Goal: Task Accomplishment & Management: Use online tool/utility

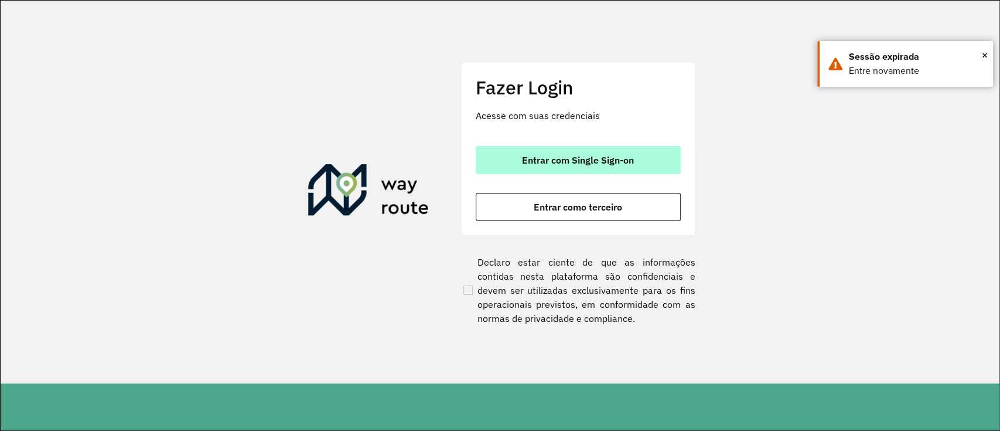
click at [622, 166] on button "Entrar com Single Sign-on" at bounding box center [578, 160] width 205 height 28
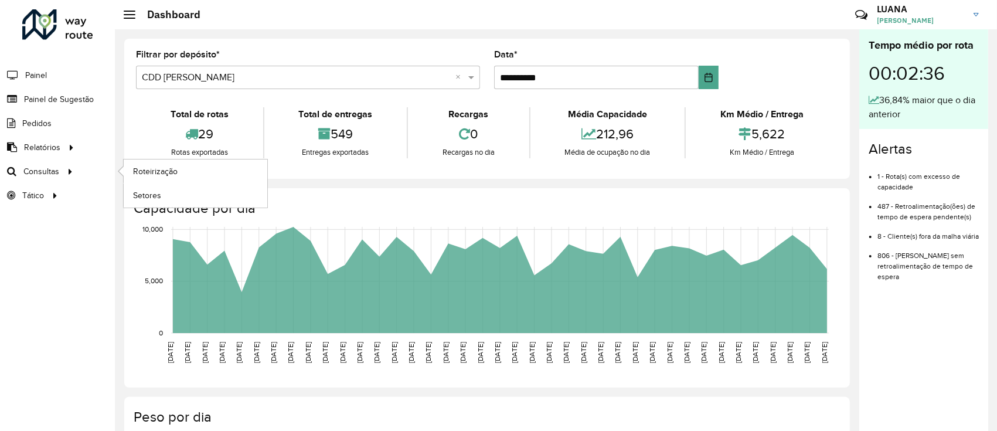
click at [150, 159] on ul "Roteirização Setores" at bounding box center [184, 183] width 147 height 48
click at [154, 173] on span "Roteirização" at bounding box center [156, 171] width 47 height 12
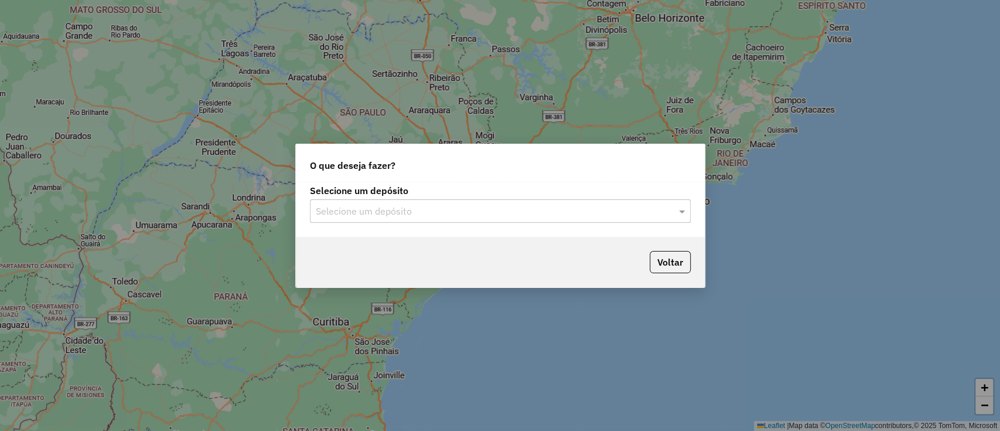
click at [505, 213] on input "text" at bounding box center [489, 212] width 346 height 14
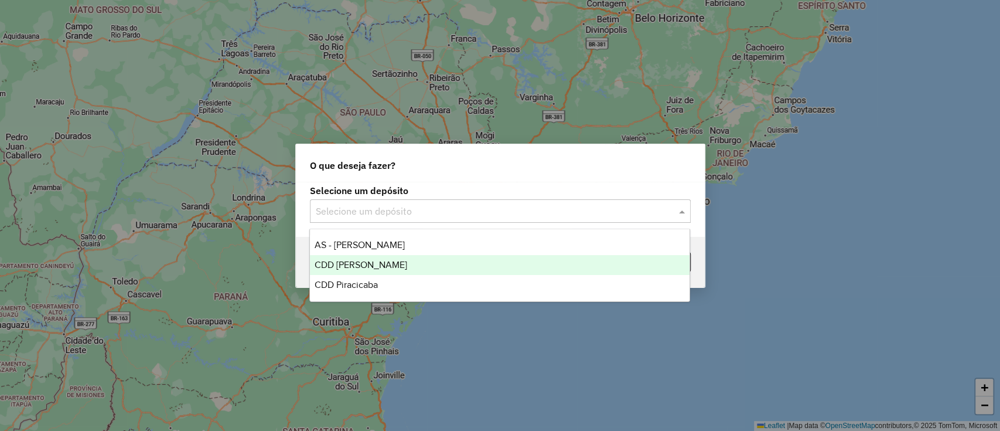
click at [440, 261] on div "CDD [PERSON_NAME]" at bounding box center [500, 265] width 380 height 20
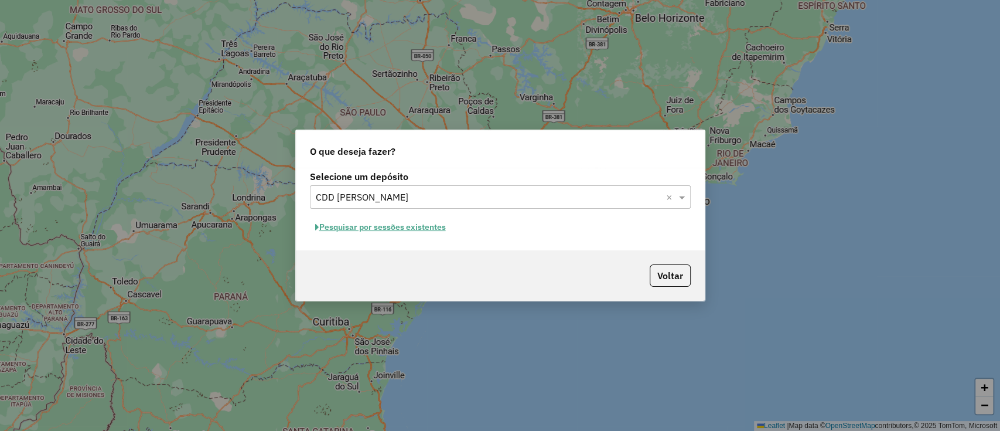
click at [410, 227] on button "Pesquisar por sessões existentes" at bounding box center [380, 227] width 141 height 18
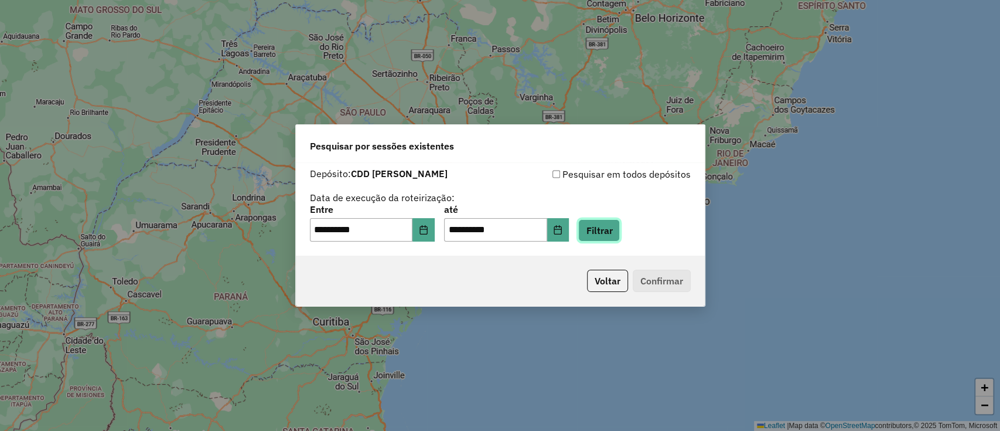
click at [609, 230] on button "Filtrar" at bounding box center [599, 230] width 42 height 22
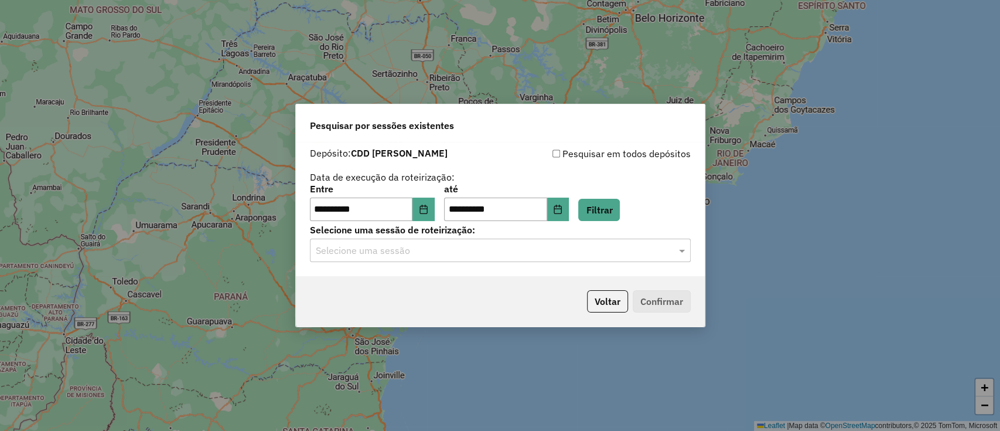
click at [433, 251] on hb-app "**********" at bounding box center [500, 215] width 1000 height 431
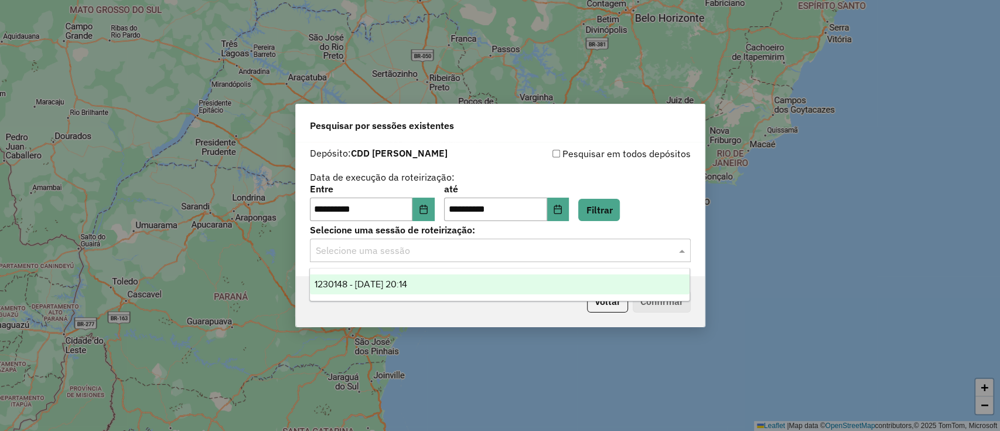
click at [415, 251] on input "text" at bounding box center [489, 251] width 346 height 14
click at [418, 268] on ng-dropdown-panel "1230148 - 15/08/2025 20:14" at bounding box center [499, 284] width 381 height 33
click at [407, 285] on span "1230148 - 15/08/2025 20:14" at bounding box center [361, 284] width 93 height 10
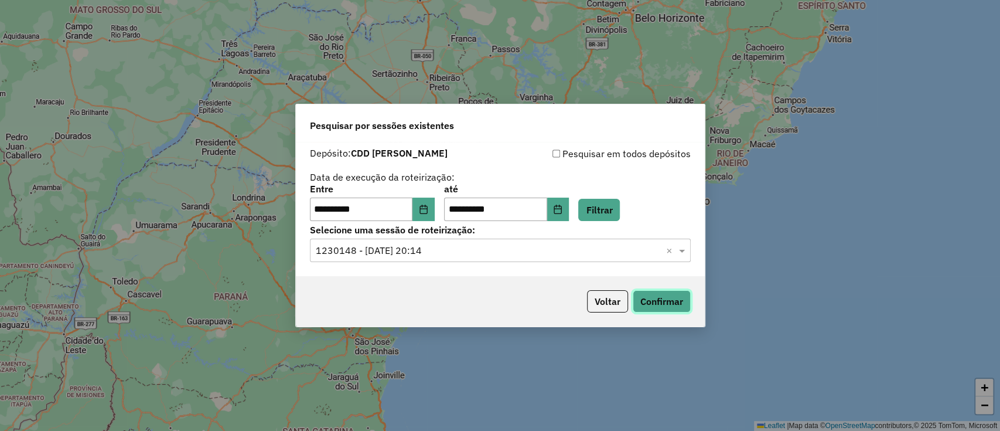
click at [678, 297] on button "Confirmar" at bounding box center [662, 301] width 58 height 22
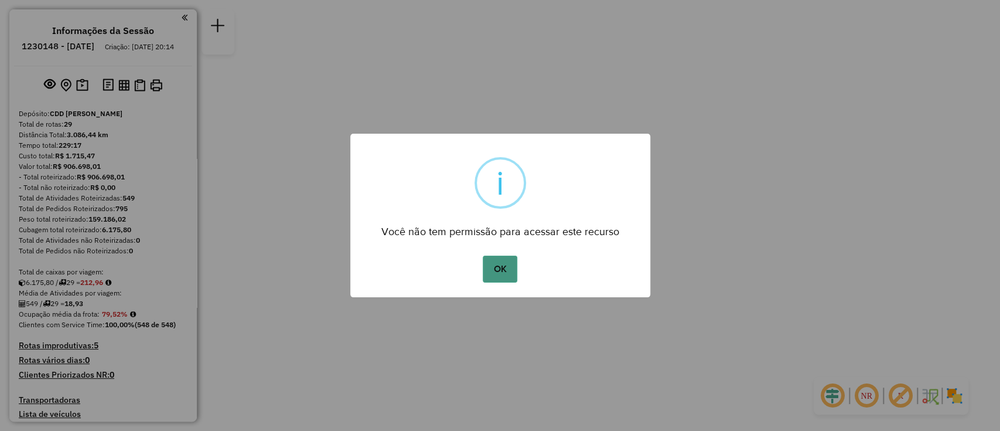
click at [502, 264] on button "OK" at bounding box center [500, 269] width 35 height 27
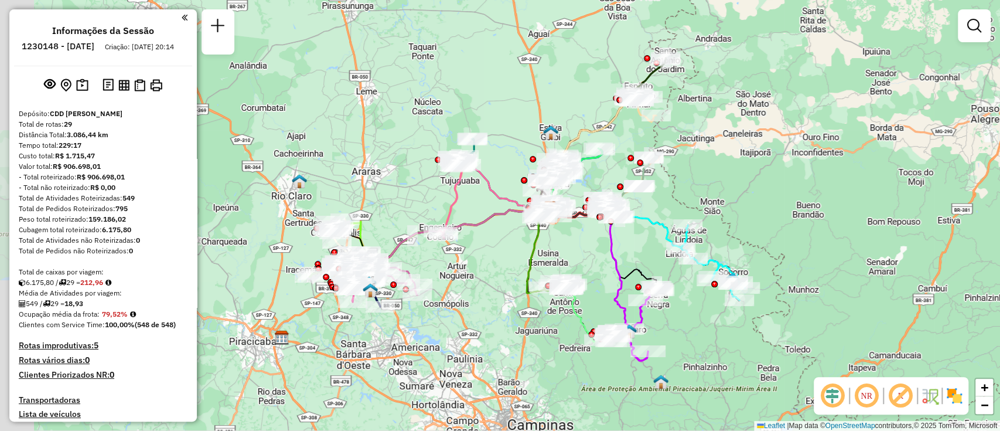
drag, startPoint x: 348, startPoint y: 203, endPoint x: 398, endPoint y: 196, distance: 50.4
click at [398, 196] on div "Janela de atendimento Grade de atendimento Capacidade Transportadoras Veículos …" at bounding box center [500, 215] width 1000 height 431
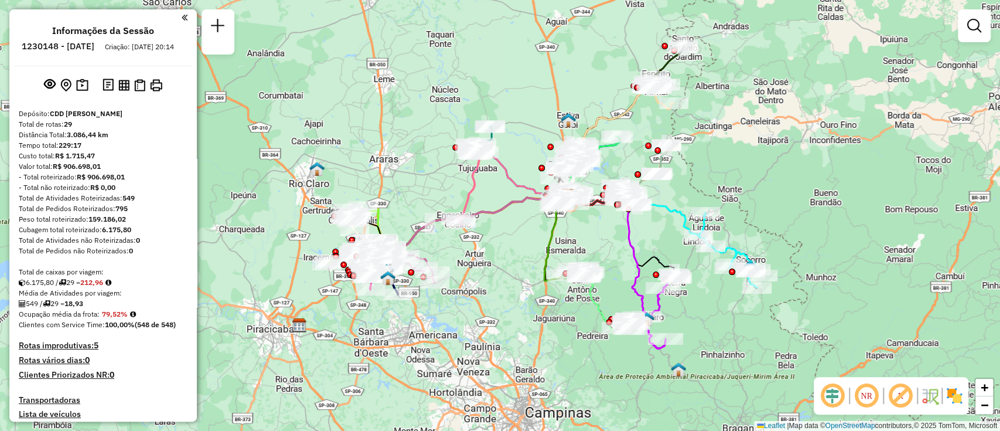
drag, startPoint x: 439, startPoint y: 93, endPoint x: 457, endPoint y: 80, distance: 21.8
click at [457, 80] on div "Janela de atendimento Grade de atendimento Capacidade Transportadoras Veículos …" at bounding box center [500, 215] width 1000 height 431
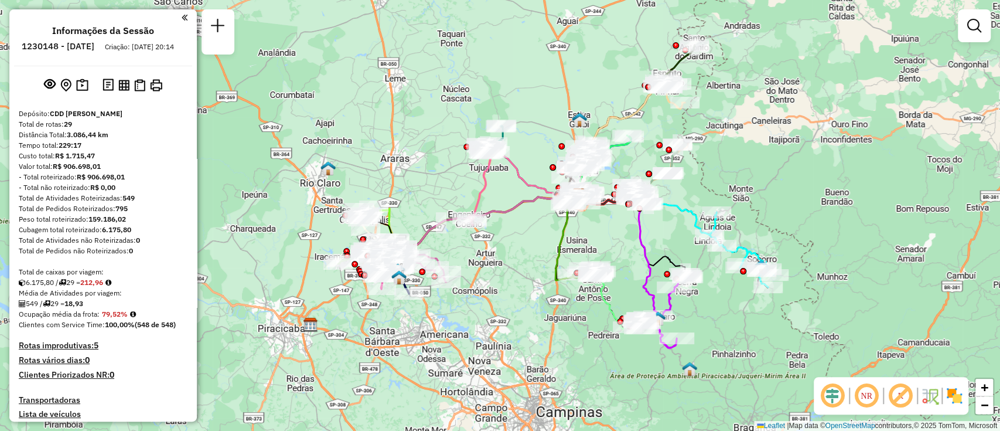
drag, startPoint x: 484, startPoint y: 300, endPoint x: 550, endPoint y: 281, distance: 68.8
click at [550, 281] on div "Janela de atendimento Grade de atendimento Capacidade Transportadoras Veículos …" at bounding box center [500, 215] width 1000 height 431
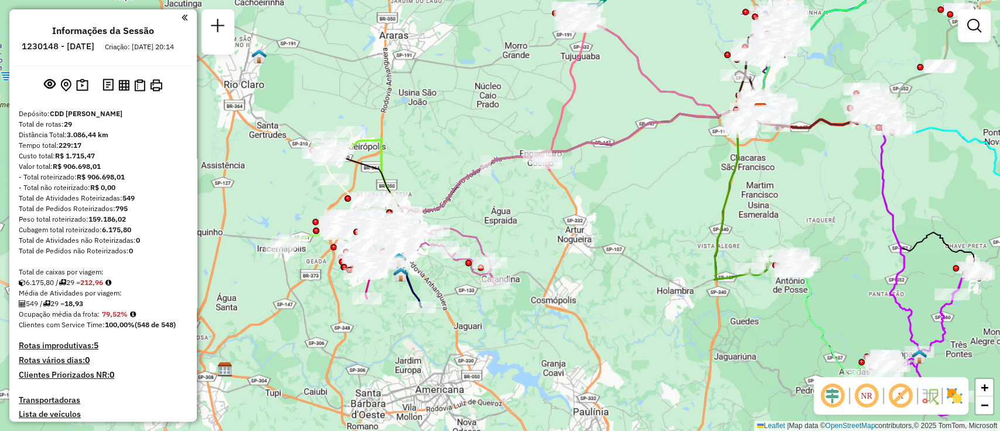
drag, startPoint x: 539, startPoint y: 227, endPoint x: 561, endPoint y: 249, distance: 30.7
click at [561, 249] on div "Janela de atendimento Grade de atendimento Capacidade Transportadoras Veículos …" at bounding box center [500, 215] width 1000 height 431
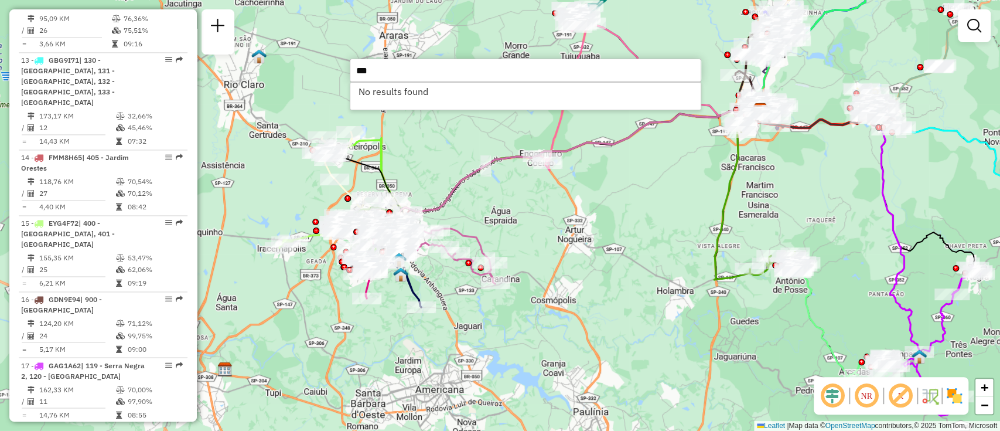
scroll to position [1250, 0]
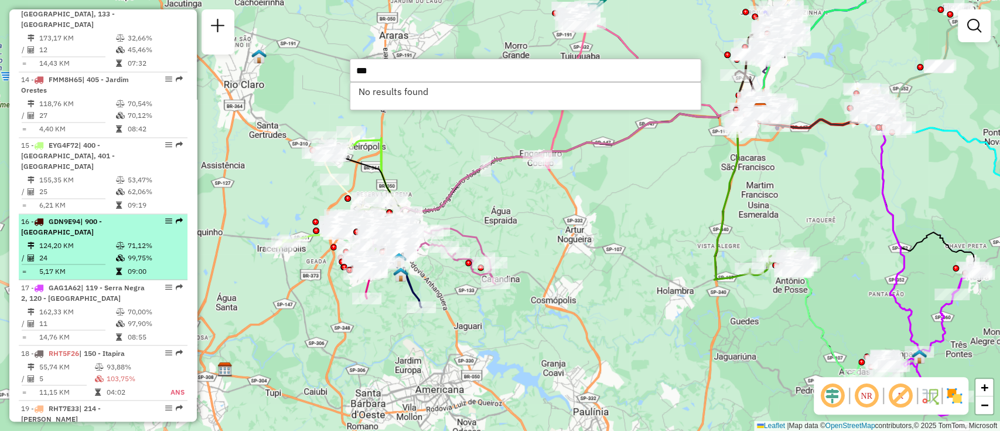
type input "***"
click at [115, 224] on div "16 - GDN9E94 | 900 - Centro Limeira" at bounding box center [83, 226] width 124 height 21
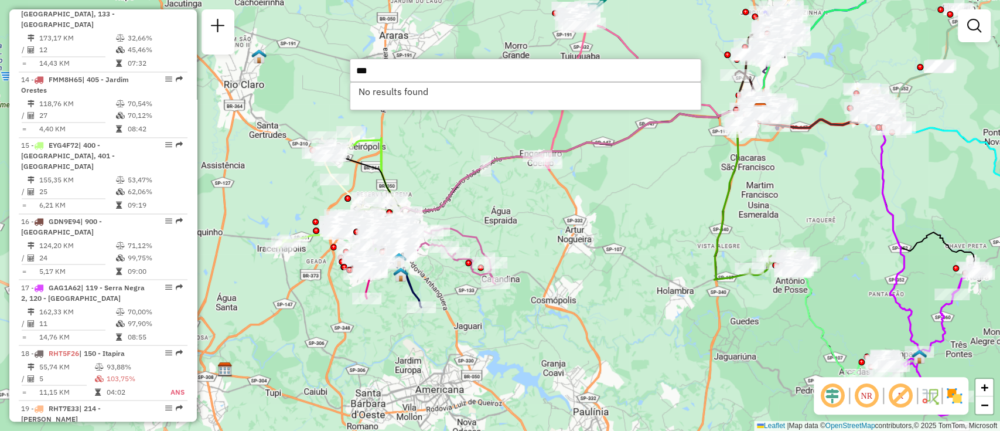
select select "**********"
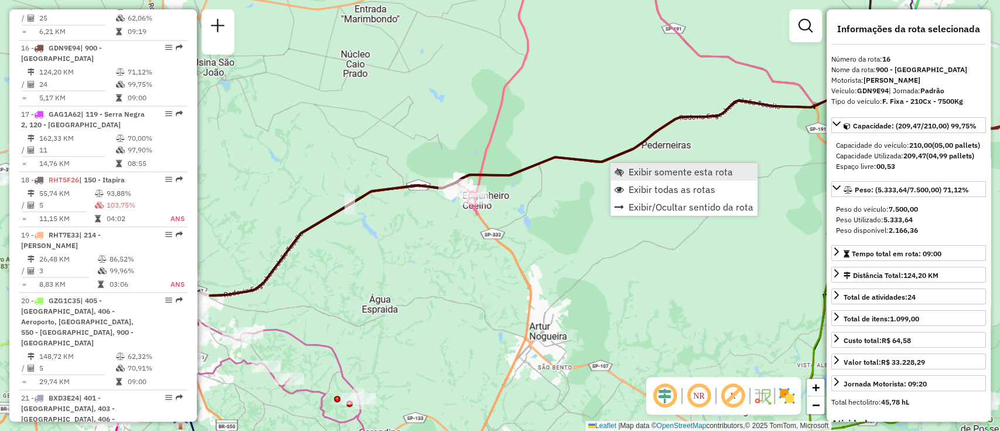
scroll to position [1443, 0]
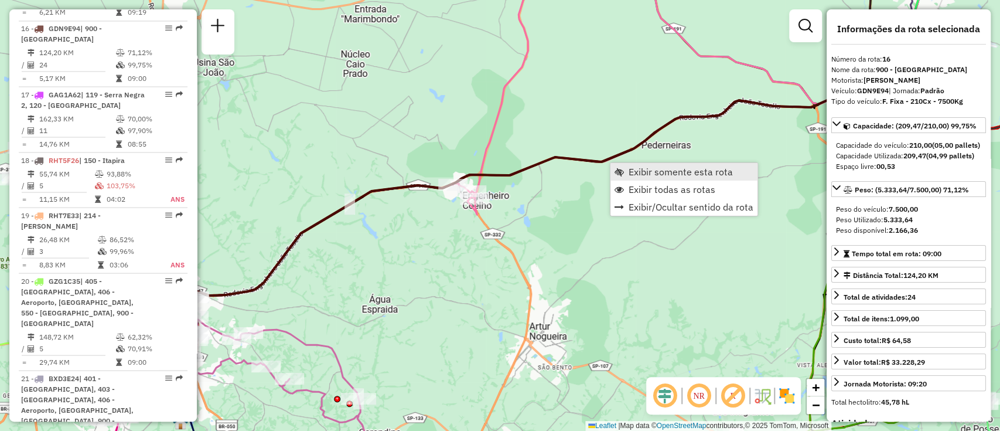
click at [671, 169] on span "Exibir somente esta rota" at bounding box center [681, 171] width 104 height 9
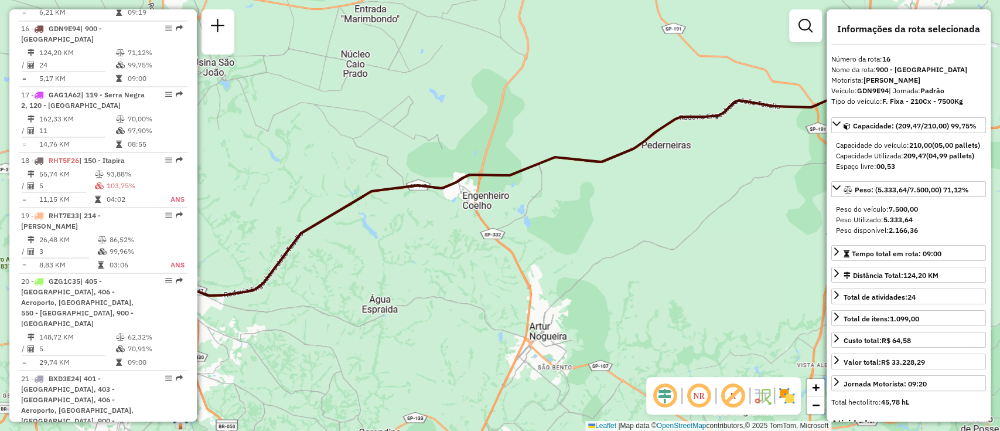
drag, startPoint x: 512, startPoint y: 234, endPoint x: 496, endPoint y: 213, distance: 26.4
click at [496, 213] on div "Janela de atendimento Grade de atendimento Capacidade Transportadoras Veículos …" at bounding box center [500, 215] width 1000 height 431
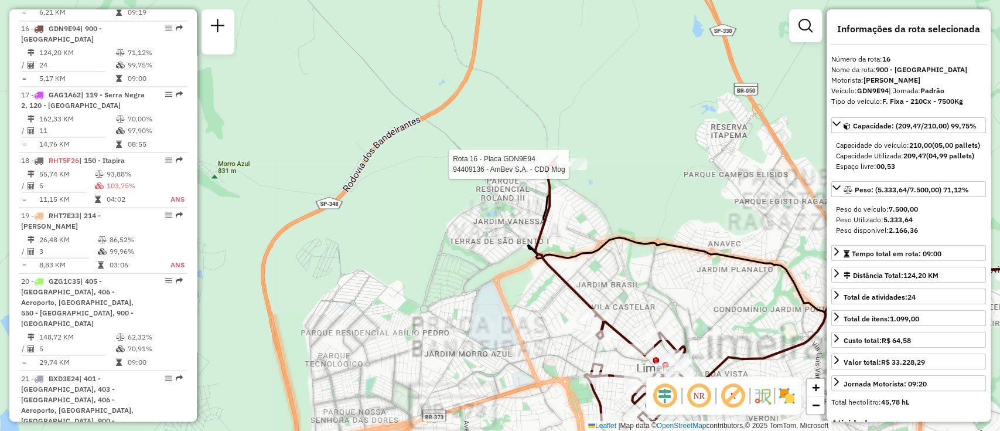
click at [578, 154] on div "Rota 16 - Placa GDN9E94 94409136 - AmBev S.A. - CDD Mog Janela de atendimento G…" at bounding box center [500, 215] width 1000 height 431
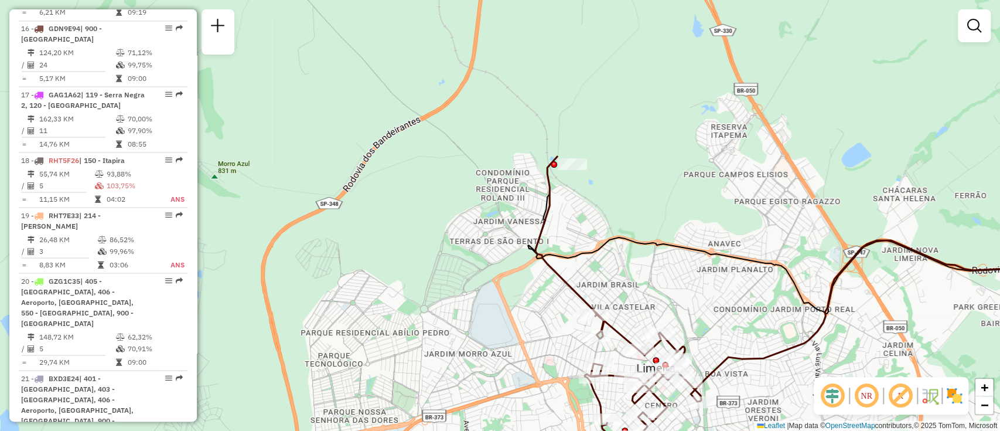
click at [576, 173] on div "Rota 16 - Placa GDN9E94 94409136 - AmBev S.A. - CDD Mog Janela de atendimento G…" at bounding box center [500, 215] width 1000 height 431
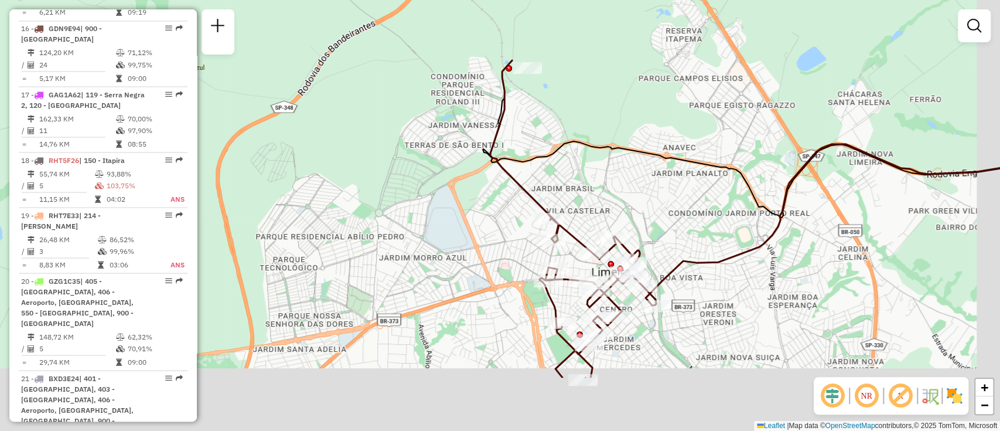
drag, startPoint x: 636, startPoint y: 225, endPoint x: 567, endPoint y: 124, distance: 122.3
click at [567, 103] on div "Janela de atendimento Grade de atendimento Capacidade Transportadoras Veículos …" at bounding box center [500, 215] width 1000 height 431
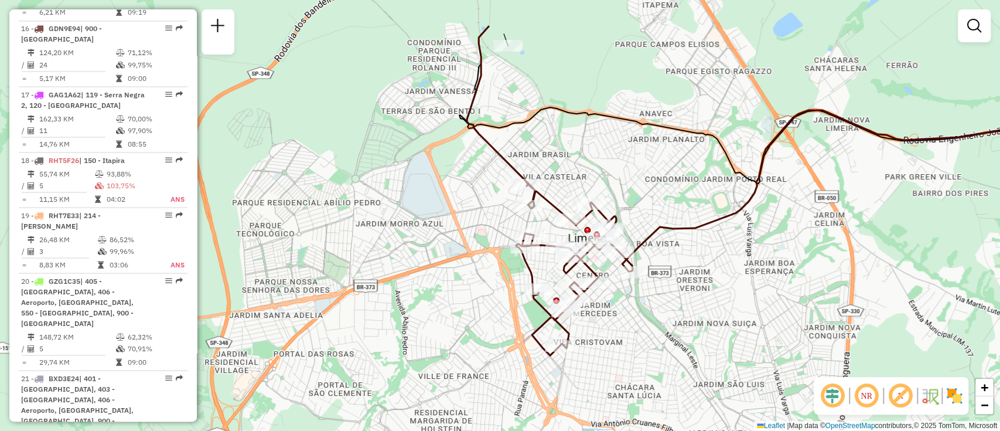
click at [513, 58] on div "Rota 16 - Placa GDN9E94 94409136 - AmBev S.A. - CDD Mog Janela de atendimento G…" at bounding box center [500, 215] width 1000 height 431
select select "**********"
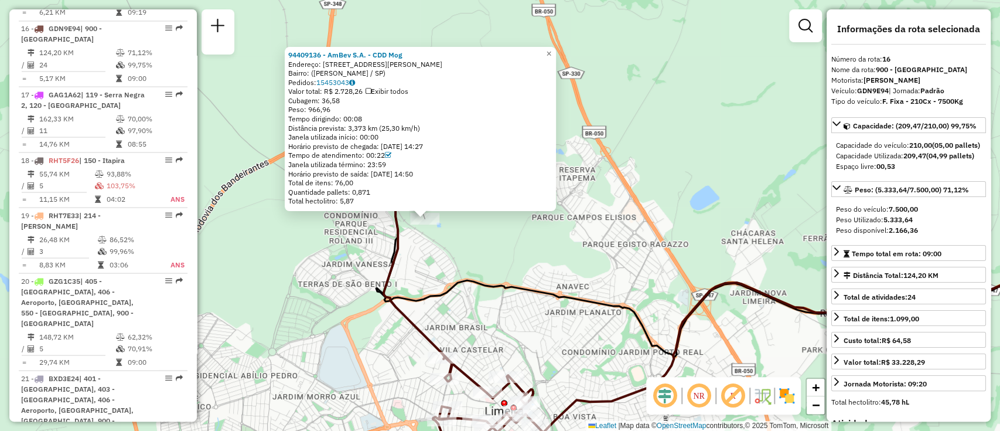
drag, startPoint x: 652, startPoint y: 137, endPoint x: 408, endPoint y: 127, distance: 244.6
click at [408, 127] on div "94409136 - AmBev S.A. - CDD Mog Endereço: Rua João Finazzi, 55 Bairro: (Mogi Mi…" at bounding box center [500, 215] width 1000 height 431
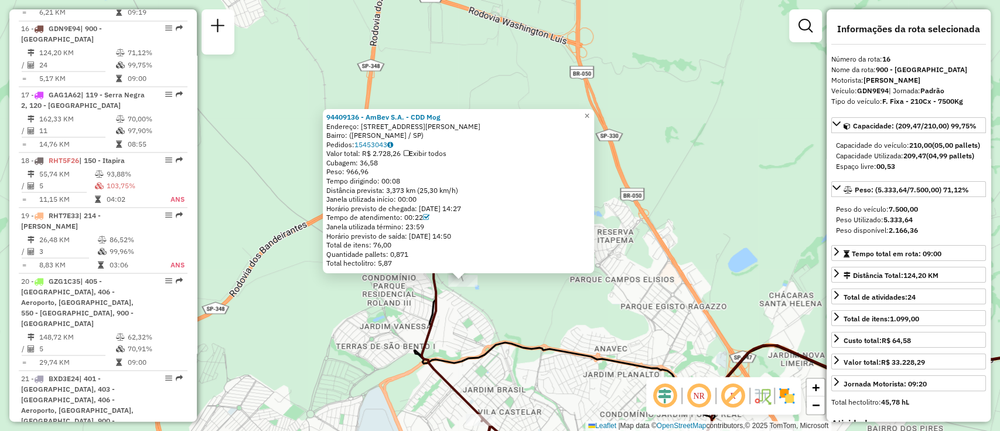
drag, startPoint x: 661, startPoint y: 200, endPoint x: 739, endPoint y: 264, distance: 101.2
click at [739, 264] on div "94409136 - AmBev S.A. - CDD Mog Endereço: Rua João Finazzi, 55 Bairro: (Mogi Mi…" at bounding box center [500, 215] width 1000 height 431
click at [384, 142] on link "15453043" at bounding box center [374, 144] width 39 height 9
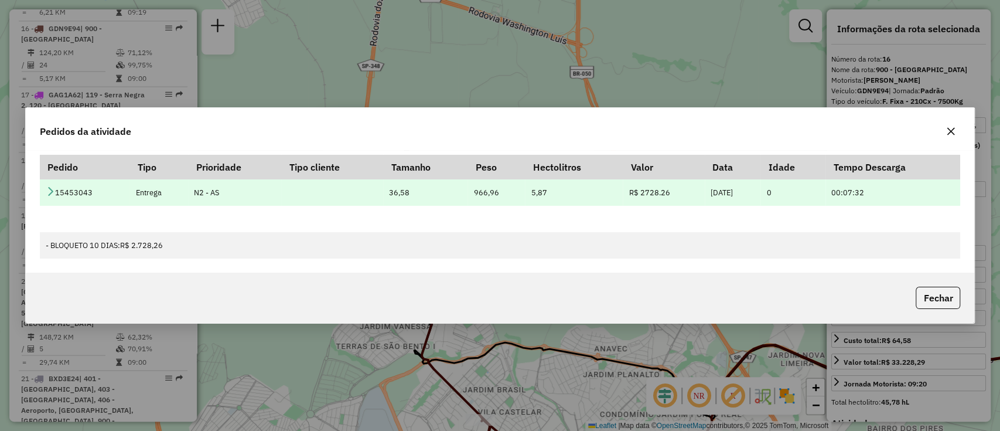
click at [47, 189] on icon at bounding box center [50, 190] width 9 height 9
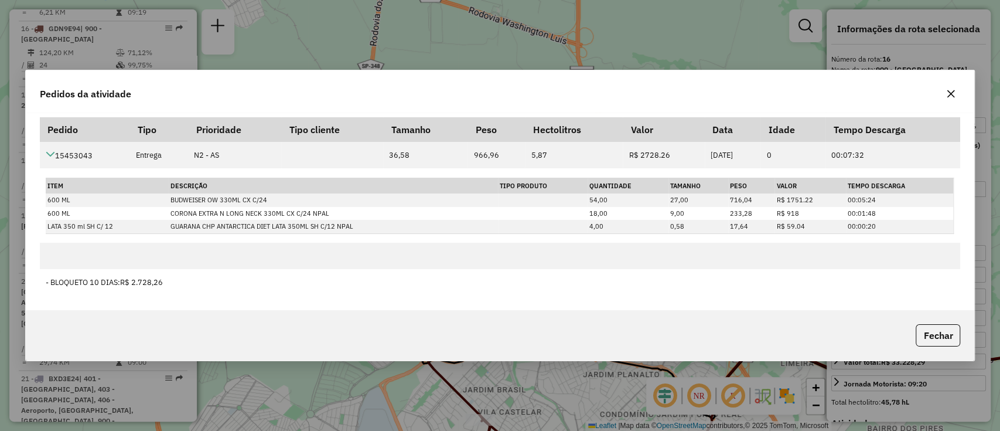
click at [945, 94] on button "button" at bounding box center [951, 93] width 19 height 19
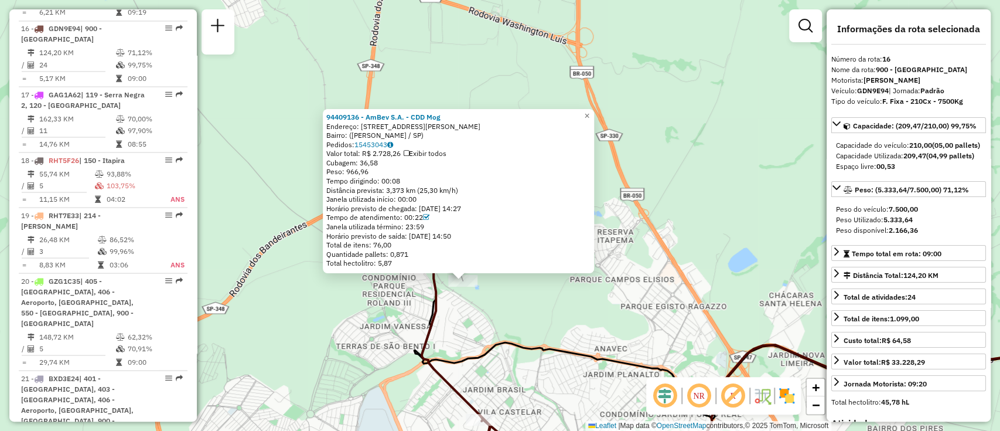
click at [880, 90] on strong "GDN9E94" at bounding box center [873, 90] width 32 height 9
copy div "GDN9E94"
click at [650, 209] on div "94409136 - AmBev S.A. - CDD Mog Endereço: Rua João Finazzi, 55 Bairro: (Mogi Mi…" at bounding box center [500, 215] width 1000 height 431
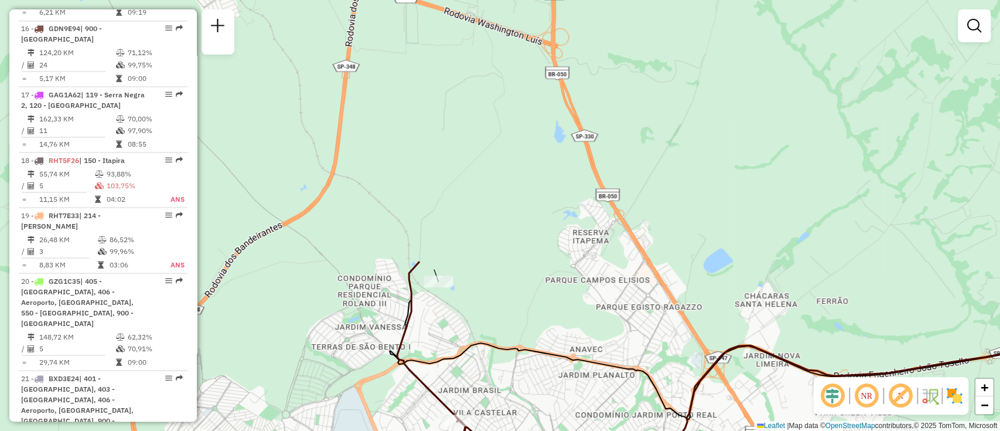
drag, startPoint x: 760, startPoint y: 278, endPoint x: 567, endPoint y: 241, distance: 196.9
click at [567, 242] on div "Janela de atendimento Grade de atendimento Capacidade Transportadoras Veículos …" at bounding box center [500, 215] width 1000 height 431
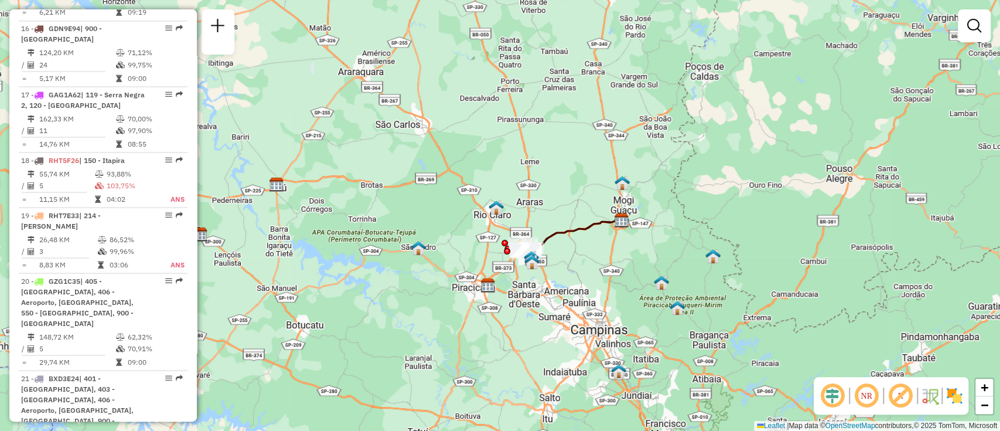
drag, startPoint x: 682, startPoint y: 260, endPoint x: 635, endPoint y: 265, distance: 47.1
click at [635, 265] on div "Janela de atendimento Grade de atendimento Capacidade Transportadoras Veículos …" at bounding box center [500, 215] width 1000 height 431
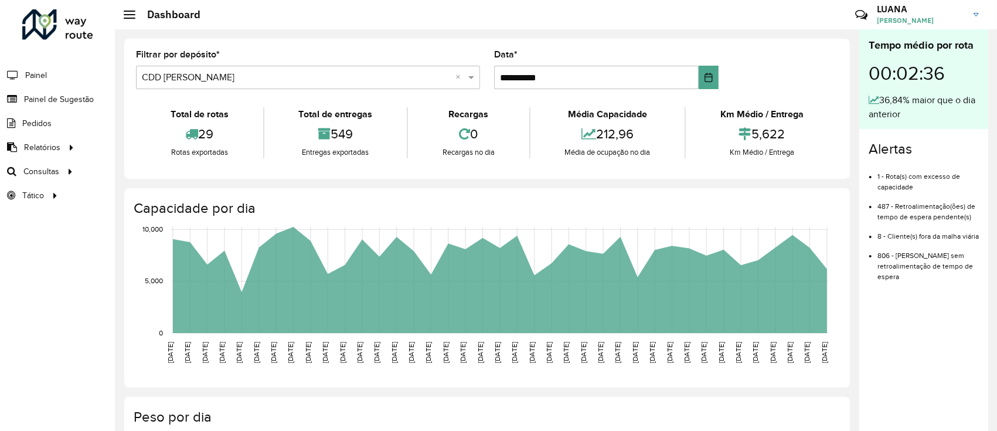
drag, startPoint x: 0, startPoint y: 0, endPoint x: 228, endPoint y: 26, distance: 229.5
click at [228, 26] on hb-header "Dashboard Críticas? Dúvidas? Elogios? Sugestões? Entre em contato conosco! [PER…" at bounding box center [556, 14] width 882 height 29
